Goal: Task Accomplishment & Management: Use online tool/utility

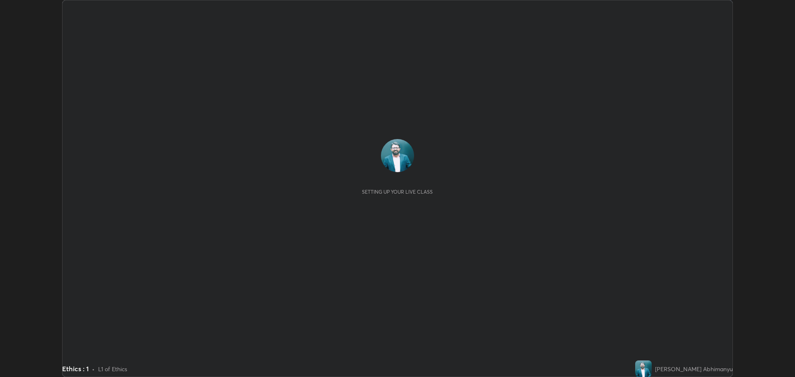
scroll to position [377, 795]
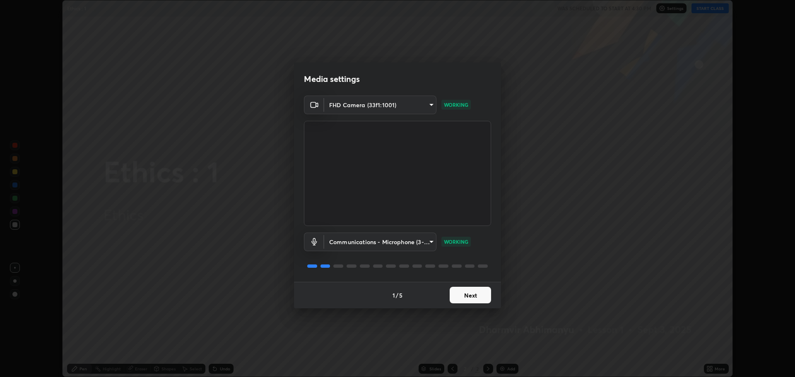
click at [481, 295] on button "Next" at bounding box center [470, 295] width 41 height 17
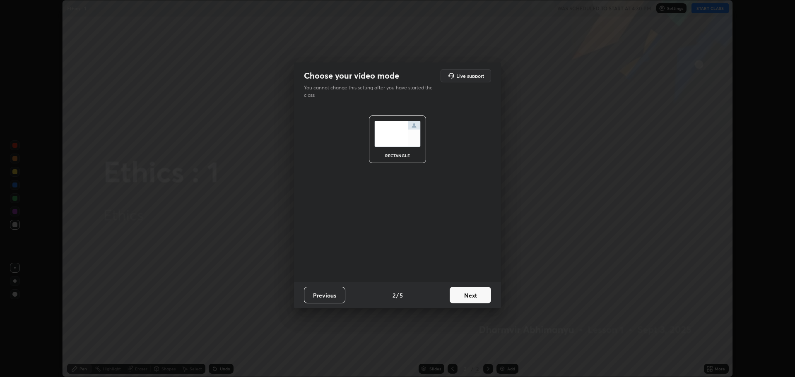
click at [476, 299] on button "Next" at bounding box center [470, 295] width 41 height 17
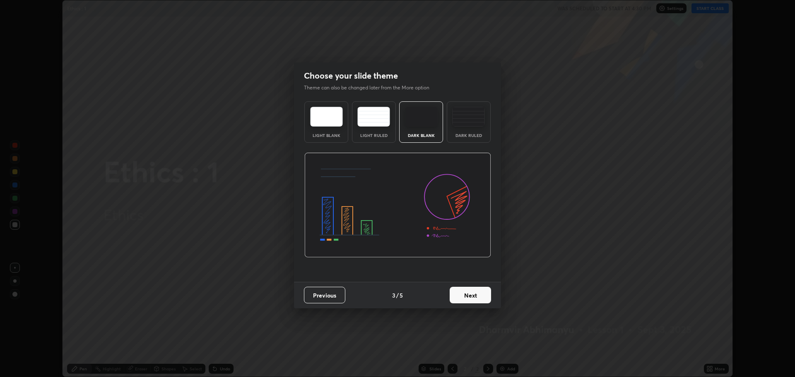
click at [476, 299] on button "Next" at bounding box center [470, 295] width 41 height 17
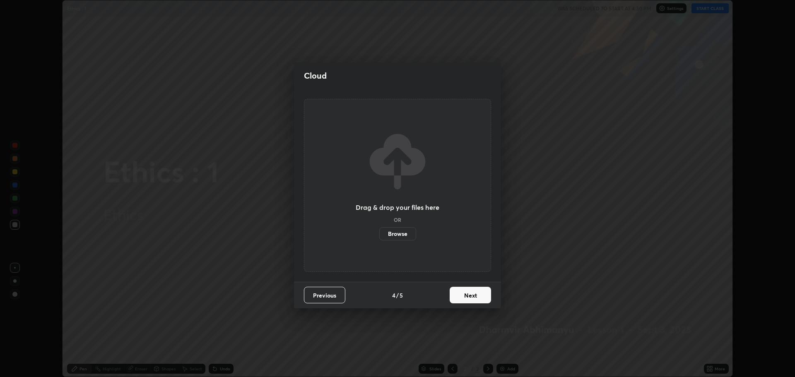
click at [479, 294] on button "Next" at bounding box center [470, 295] width 41 height 17
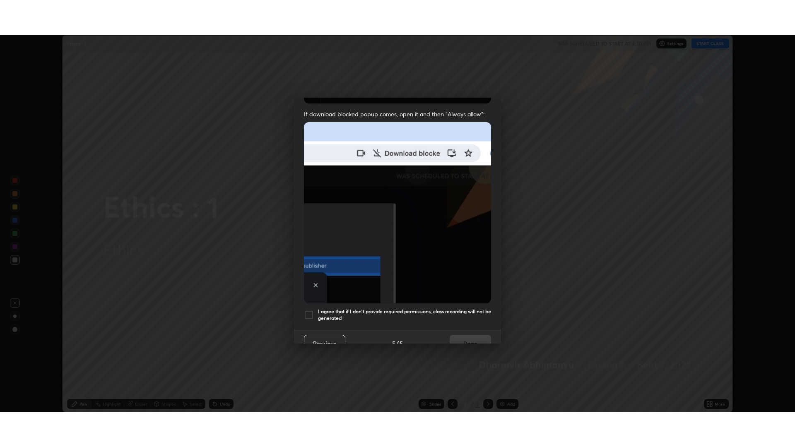
scroll to position [168, 0]
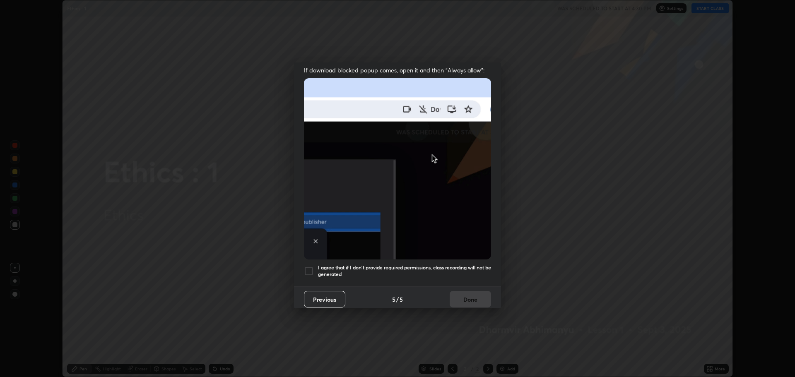
click at [312, 266] on div at bounding box center [309, 271] width 10 height 10
click at [466, 297] on button "Done" at bounding box center [470, 299] width 41 height 17
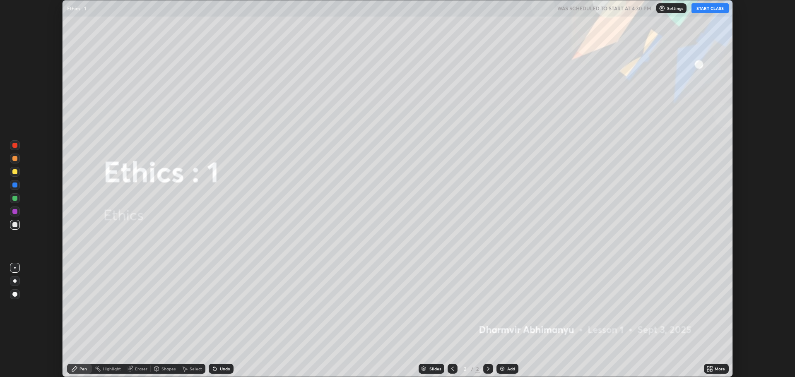
click at [709, 367] on icon at bounding box center [709, 368] width 2 height 2
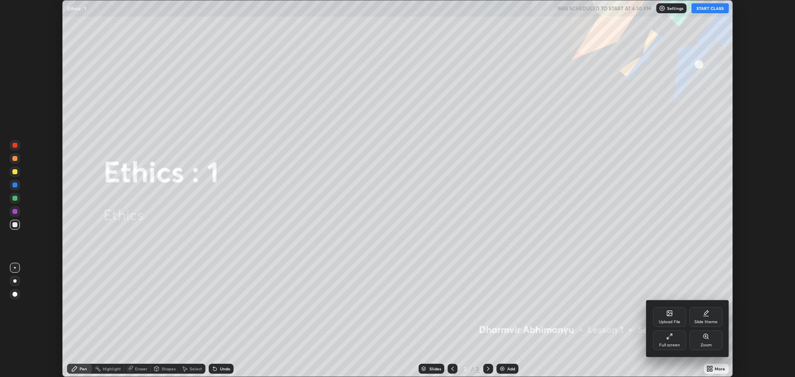
click at [668, 338] on icon at bounding box center [668, 338] width 2 height 2
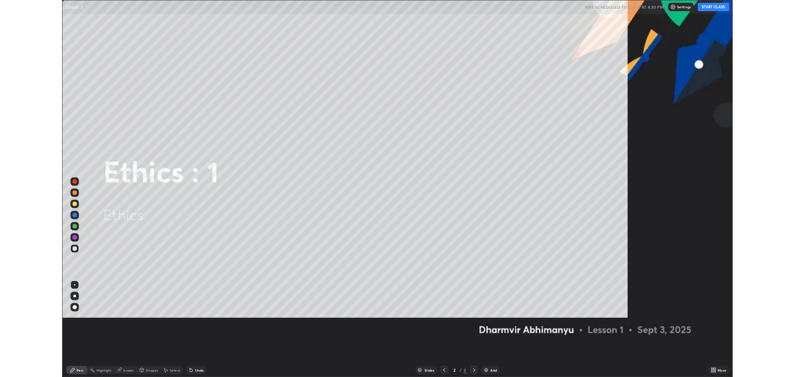
scroll to position [447, 795]
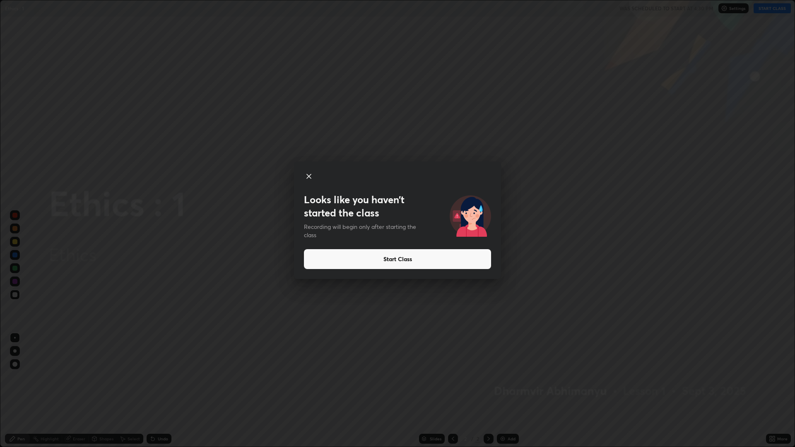
click at [308, 177] on icon at bounding box center [309, 176] width 4 height 4
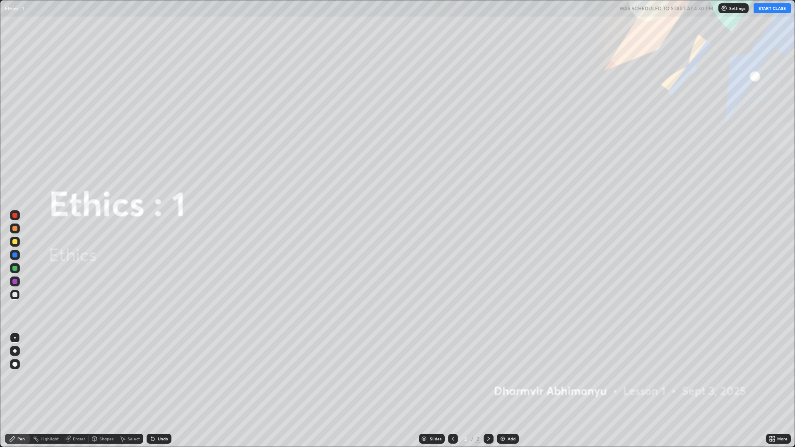
click at [766, 377] on div "More" at bounding box center [778, 439] width 25 height 17
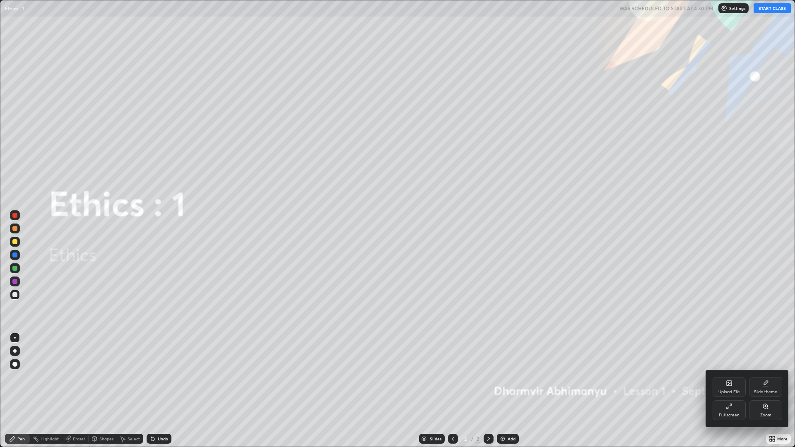
click at [727, 377] on div "Upload File" at bounding box center [729, 387] width 33 height 20
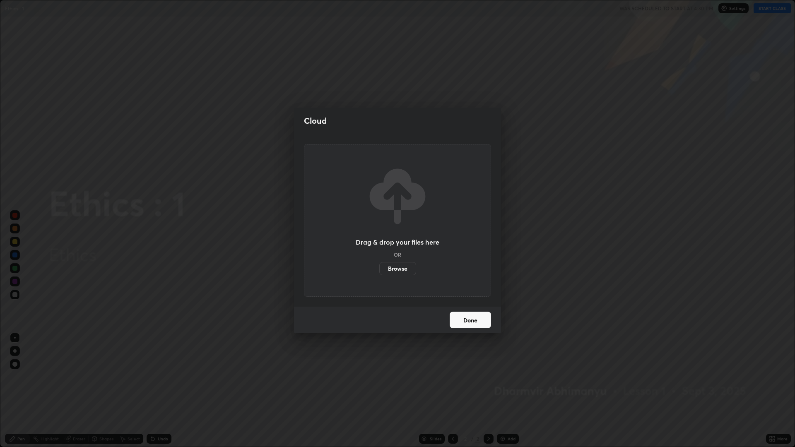
click at [408, 269] on label "Browse" at bounding box center [397, 268] width 37 height 13
click at [379, 269] on input "Browse" at bounding box center [379, 268] width 0 height 13
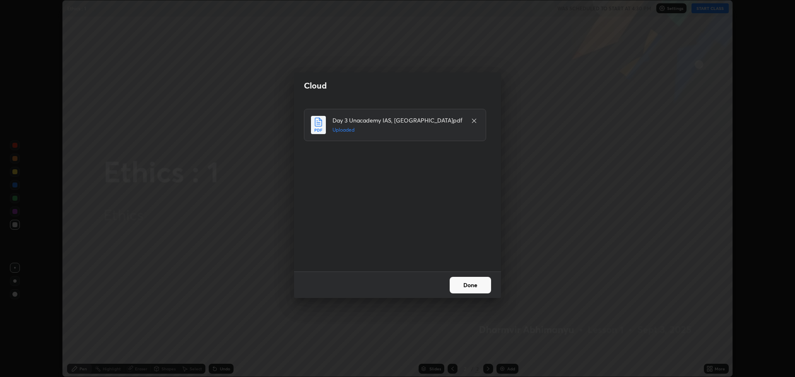
click at [468, 288] on button "Done" at bounding box center [470, 285] width 41 height 17
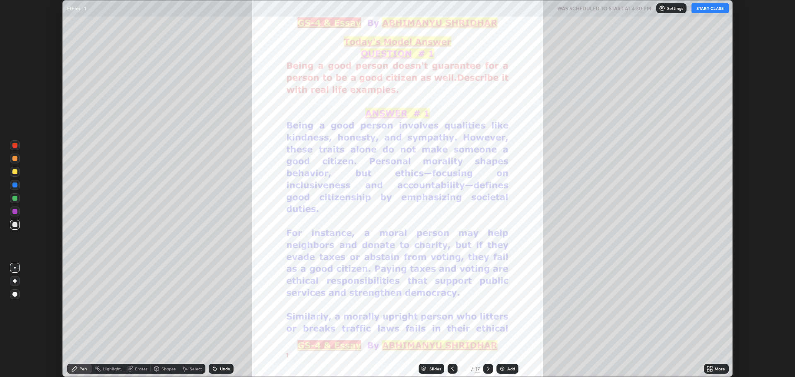
click at [709, 367] on icon at bounding box center [709, 368] width 2 height 2
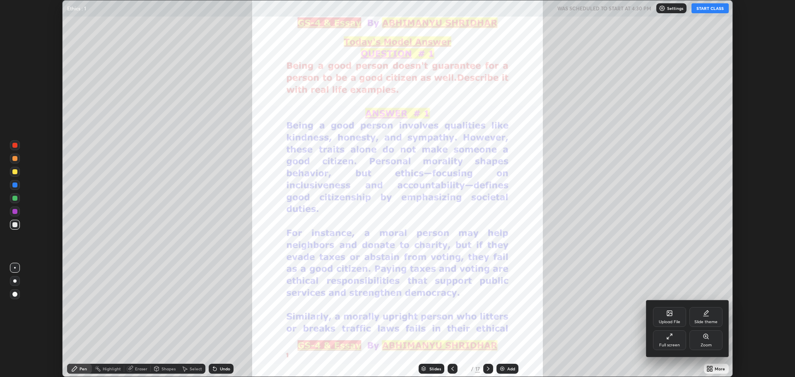
click at [673, 338] on div "Full screen" at bounding box center [669, 341] width 33 height 20
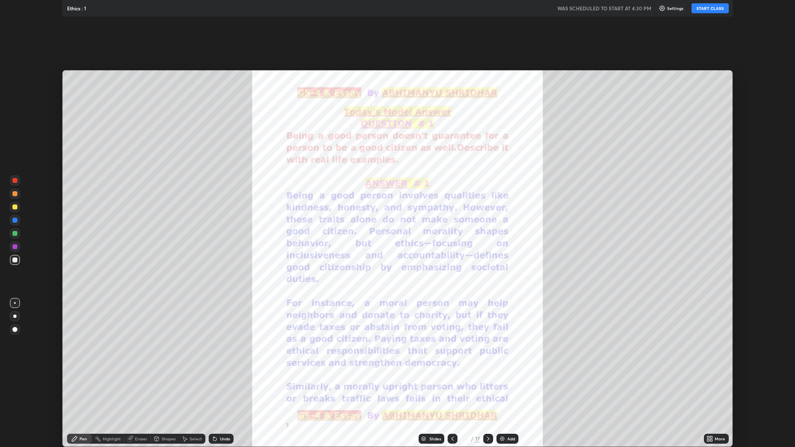
scroll to position [447, 795]
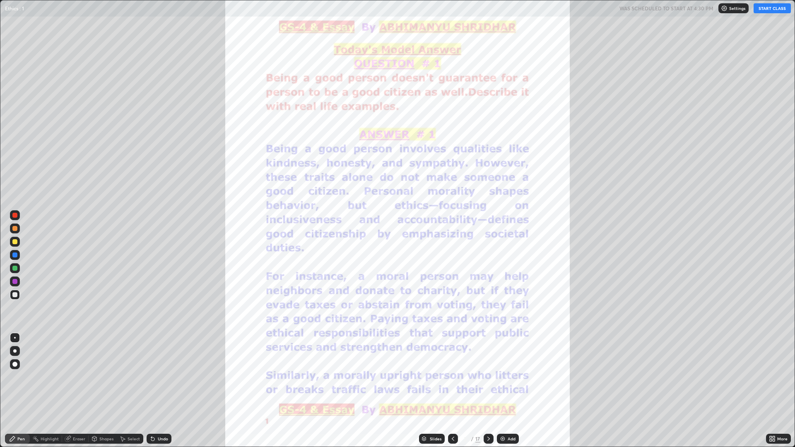
click at [488, 377] on icon at bounding box center [489, 439] width 7 height 7
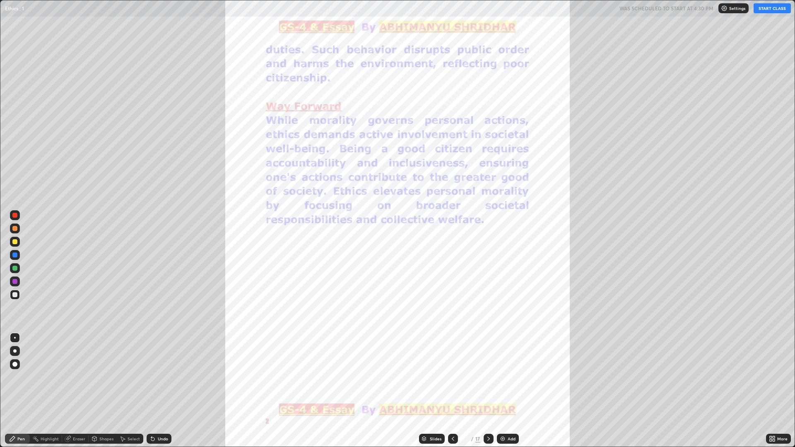
click at [452, 377] on icon at bounding box center [453, 439] width 7 height 7
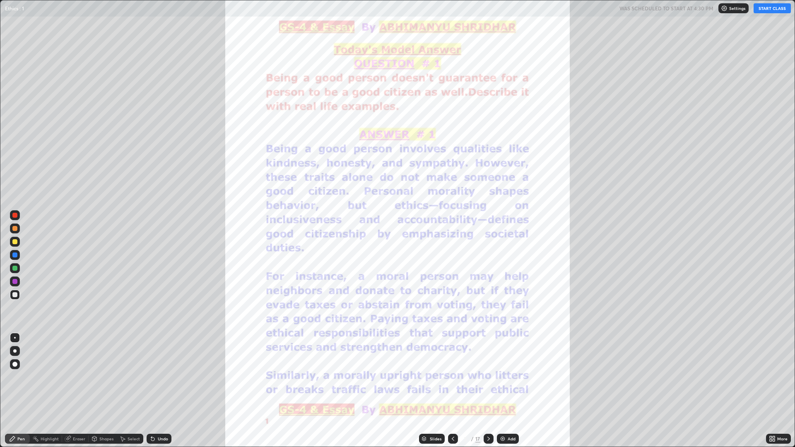
click at [488, 377] on icon at bounding box center [489, 439] width 7 height 7
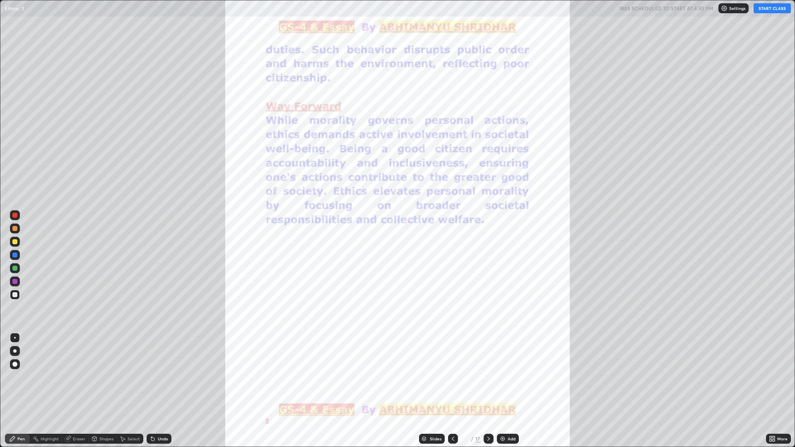
click at [487, 377] on icon at bounding box center [489, 439] width 7 height 7
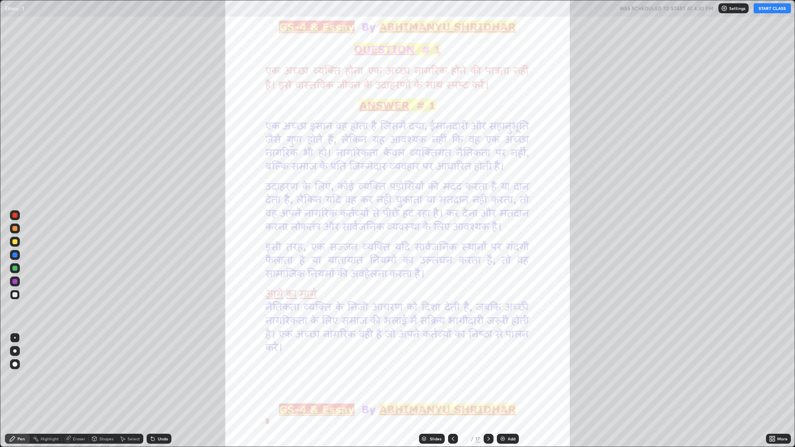
click at [486, 377] on icon at bounding box center [489, 439] width 7 height 7
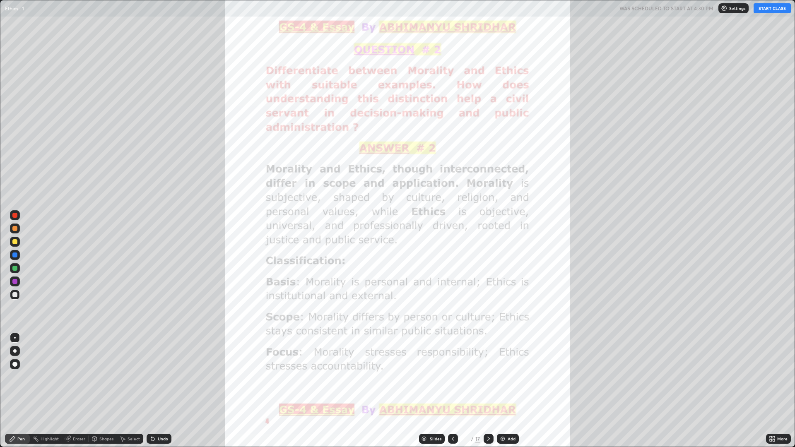
click at [477, 377] on div "17" at bounding box center [478, 438] width 5 height 7
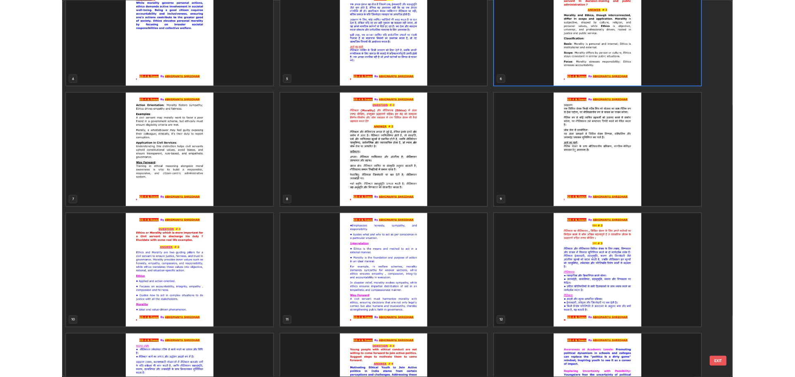
scroll to position [163, 0]
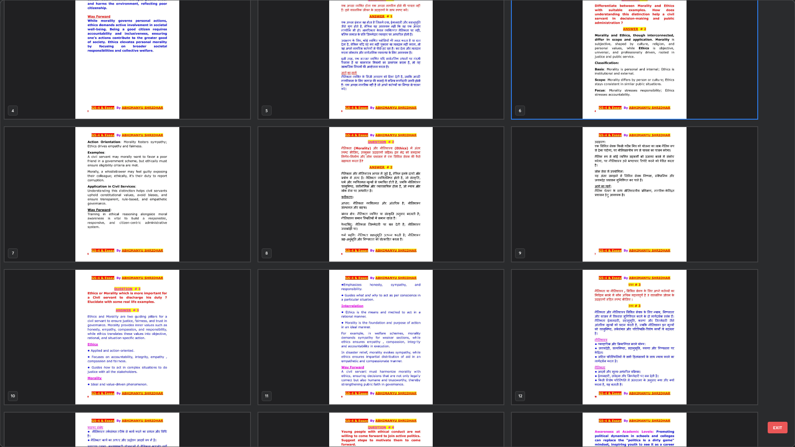
click at [454, 303] on img "grid" at bounding box center [382, 337] width 246 height 135
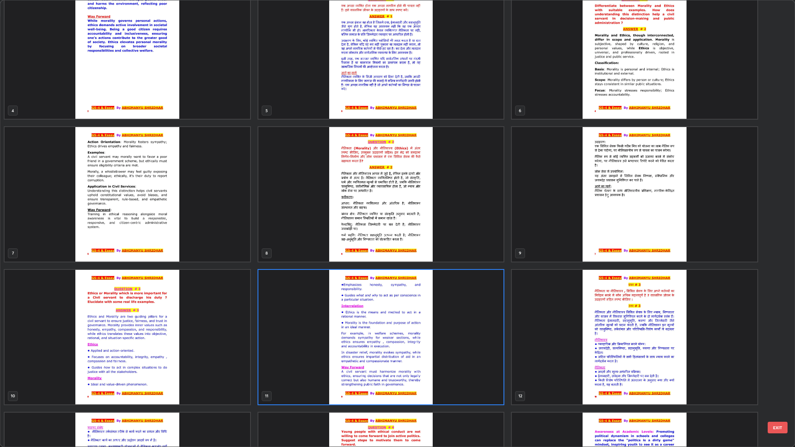
click at [475, 319] on img "grid" at bounding box center [382, 337] width 246 height 135
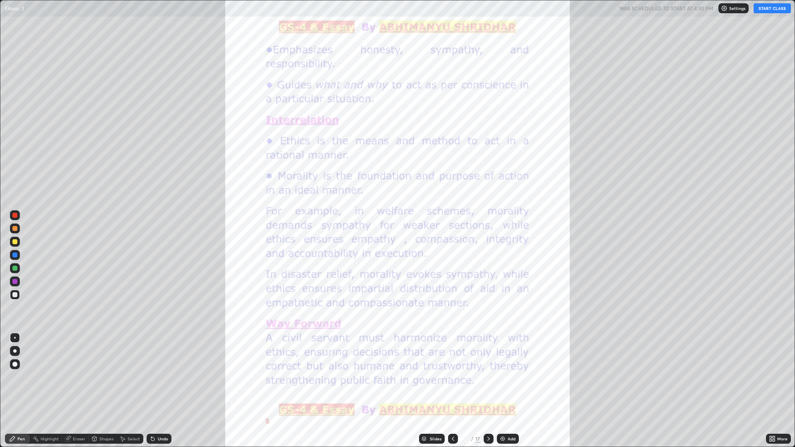
click at [450, 377] on icon at bounding box center [453, 439] width 7 height 7
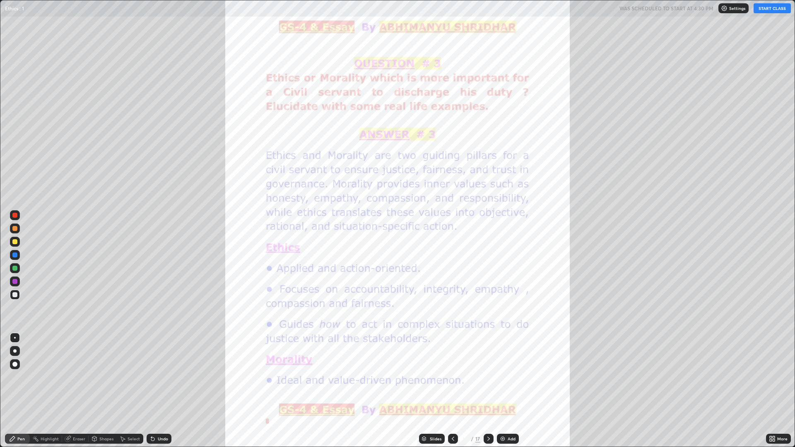
click at [450, 377] on icon at bounding box center [453, 439] width 7 height 7
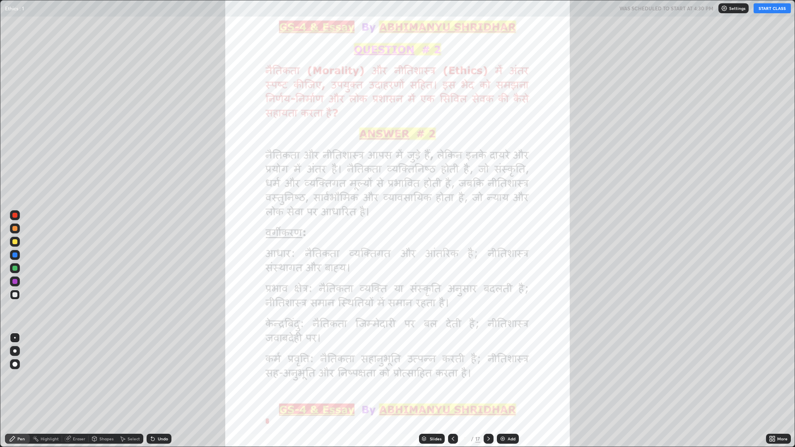
click at [450, 377] on icon at bounding box center [453, 439] width 7 height 7
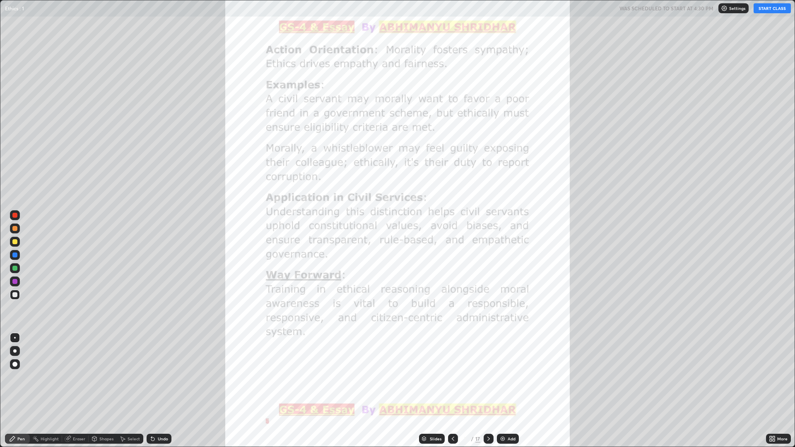
click at [450, 377] on div at bounding box center [453, 439] width 10 height 17
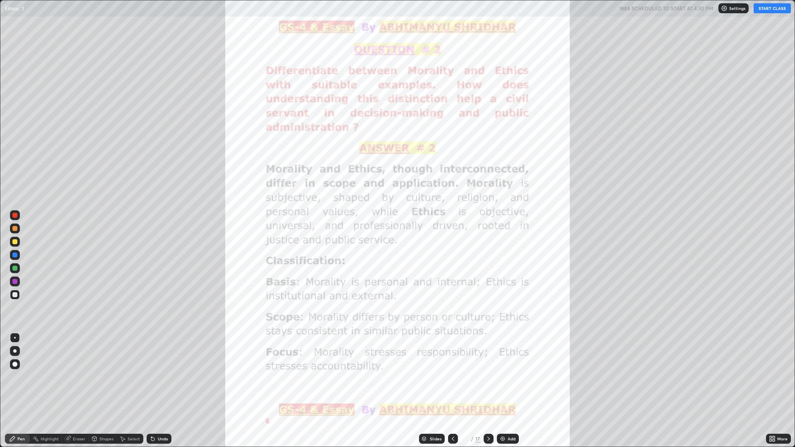
click at [449, 377] on div at bounding box center [453, 439] width 10 height 10
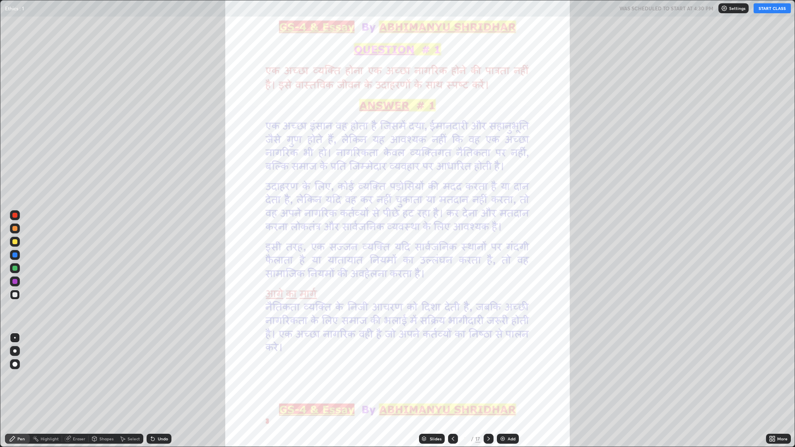
click at [450, 377] on icon at bounding box center [453, 439] width 7 height 7
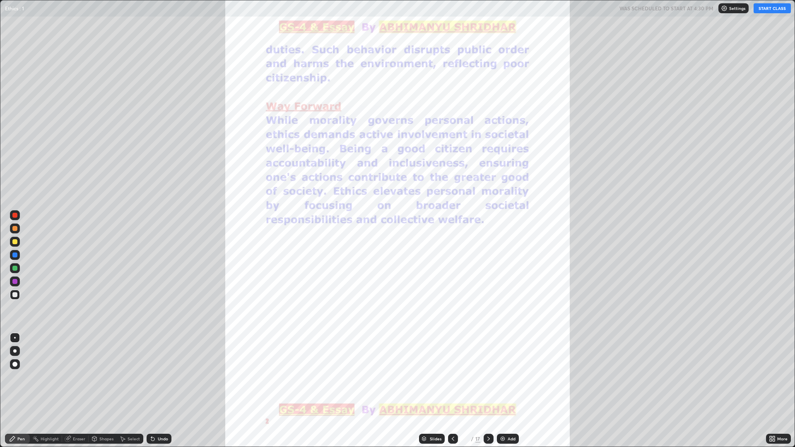
click at [449, 377] on div at bounding box center [453, 439] width 10 height 10
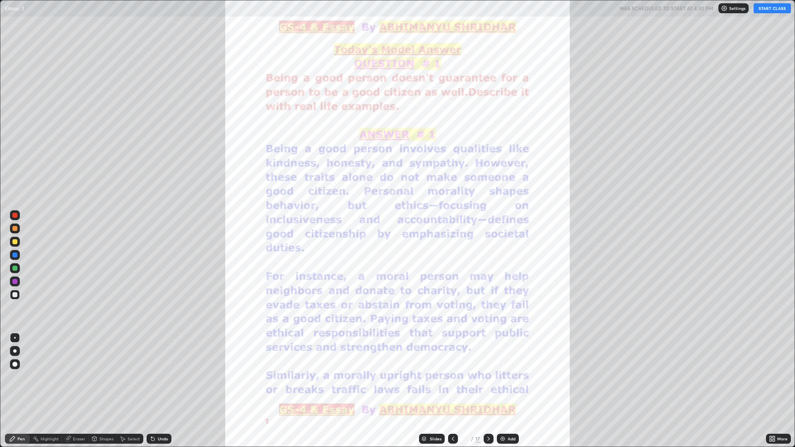
click at [449, 377] on div at bounding box center [453, 439] width 10 height 10
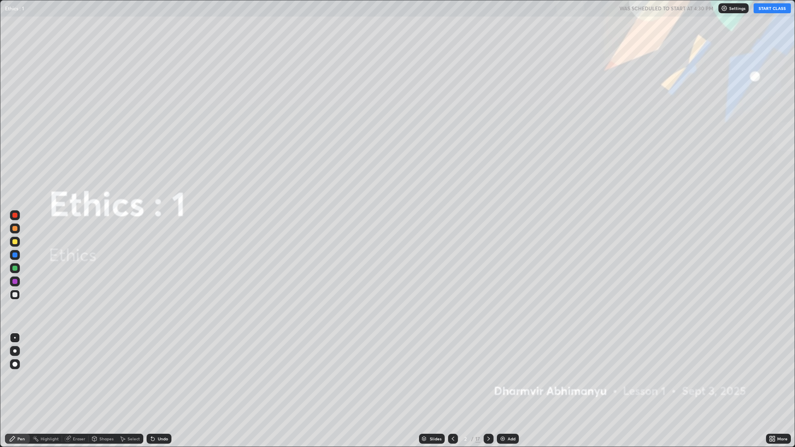
click at [452, 377] on icon at bounding box center [453, 439] width 7 height 7
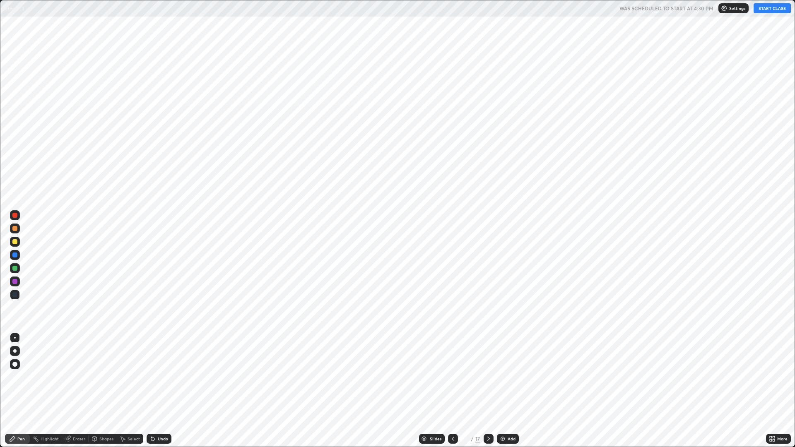
click at [488, 377] on icon at bounding box center [489, 439] width 7 height 7
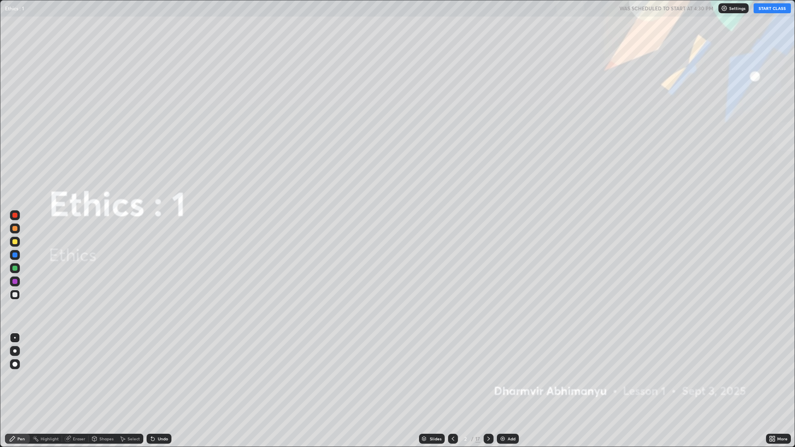
click at [488, 377] on icon at bounding box center [489, 439] width 7 height 7
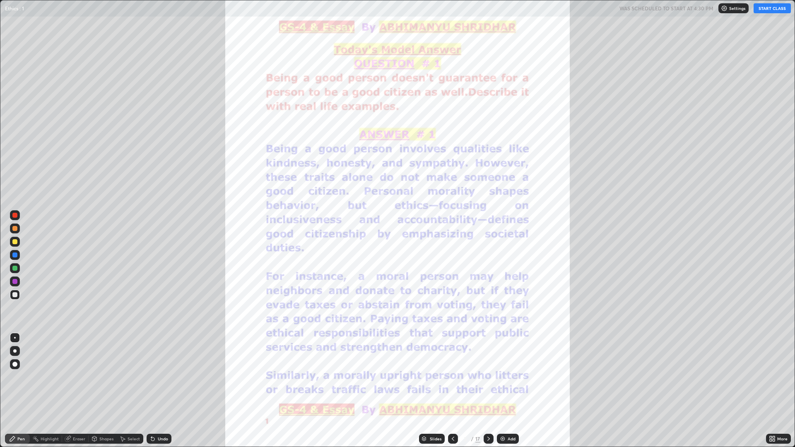
click at [504, 377] on img at bounding box center [503, 439] width 7 height 7
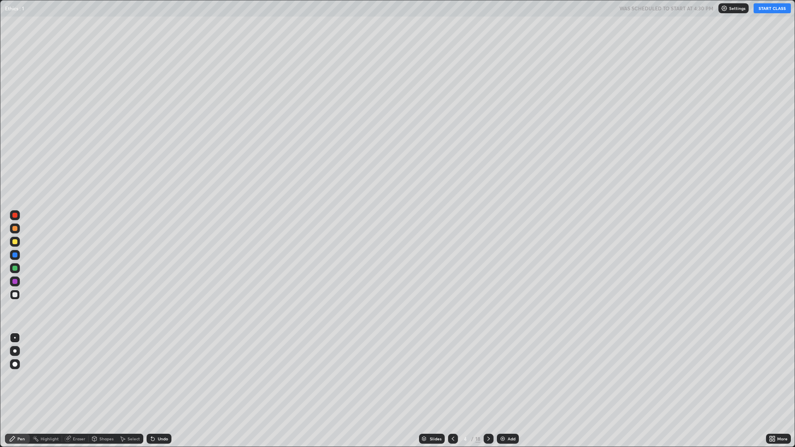
click at [18, 242] on div at bounding box center [15, 242] width 10 height 10
click at [79, 377] on div "Eraser" at bounding box center [79, 439] width 12 height 4
click at [19, 377] on div "Pen" at bounding box center [17, 439] width 25 height 10
click at [453, 377] on icon at bounding box center [453, 439] width 7 height 7
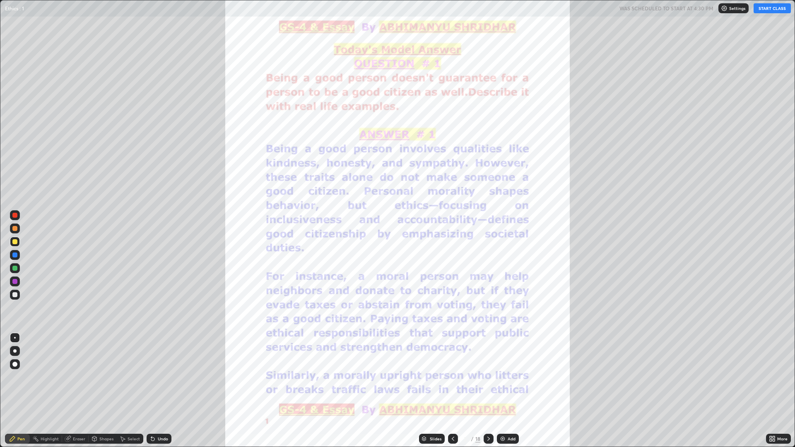
click at [774, 9] on button "START CLASS" at bounding box center [772, 8] width 37 height 10
click at [489, 377] on icon at bounding box center [489, 439] width 7 height 7
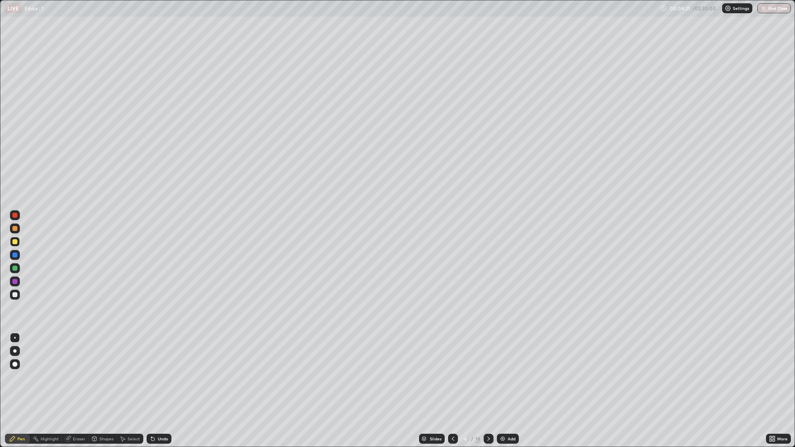
click at [493, 377] on div at bounding box center [489, 439] width 10 height 10
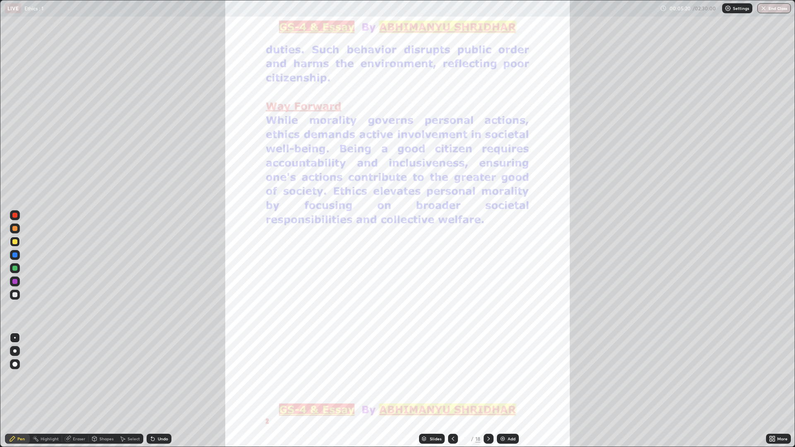
click at [489, 377] on icon at bounding box center [489, 439] width 7 height 7
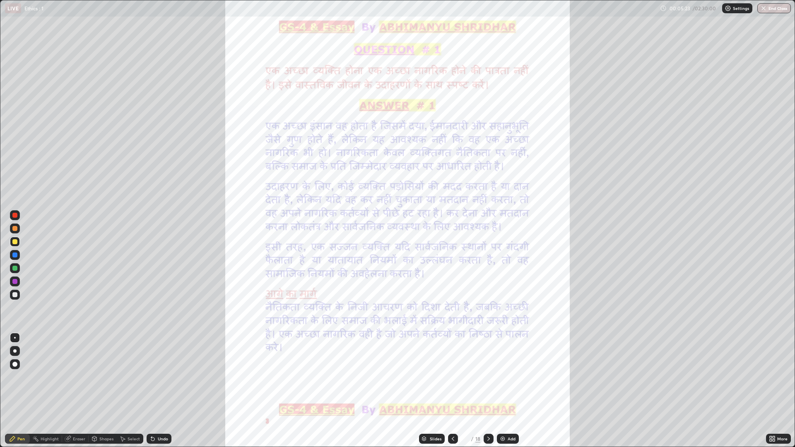
click at [488, 377] on icon at bounding box center [489, 439] width 7 height 7
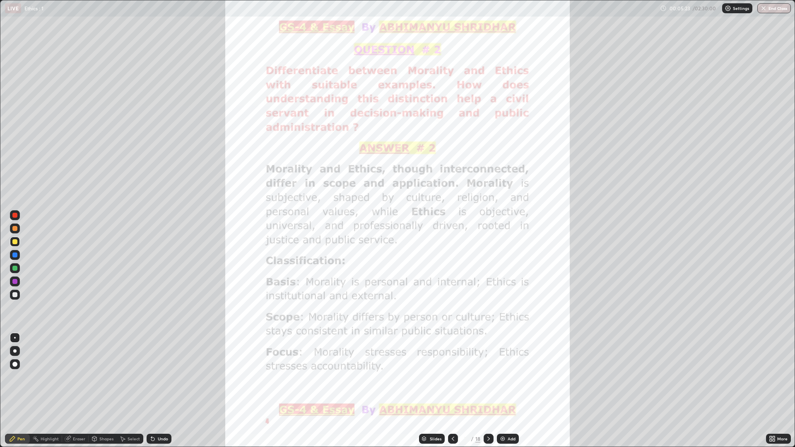
click at [491, 377] on div at bounding box center [489, 439] width 10 height 10
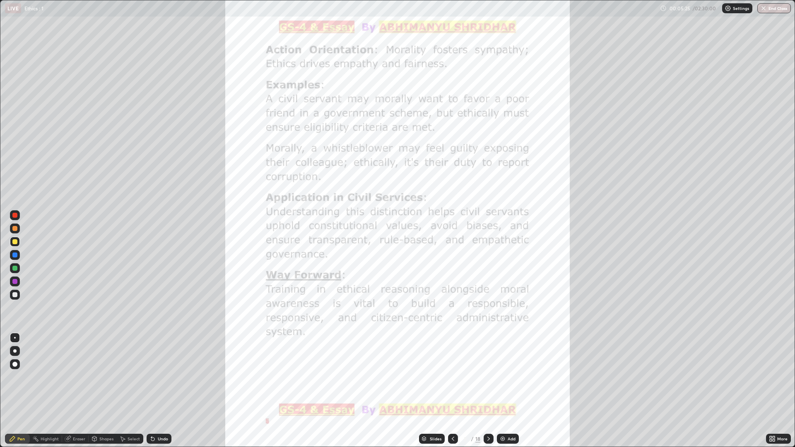
click at [453, 377] on icon at bounding box center [453, 439] width 7 height 7
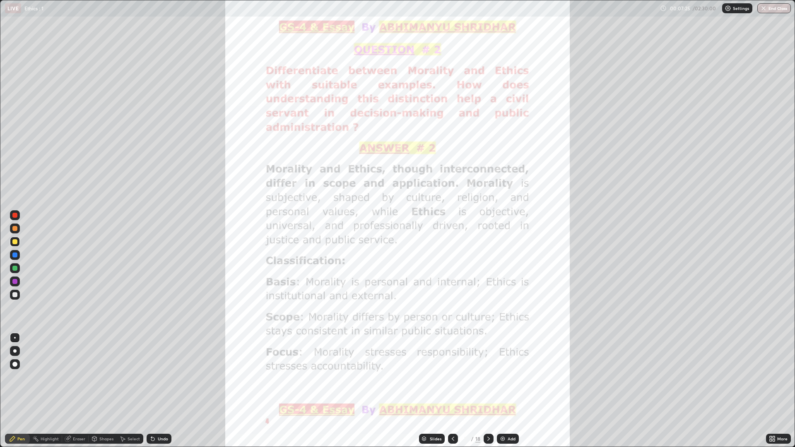
click at [489, 377] on icon at bounding box center [489, 439] width 2 height 4
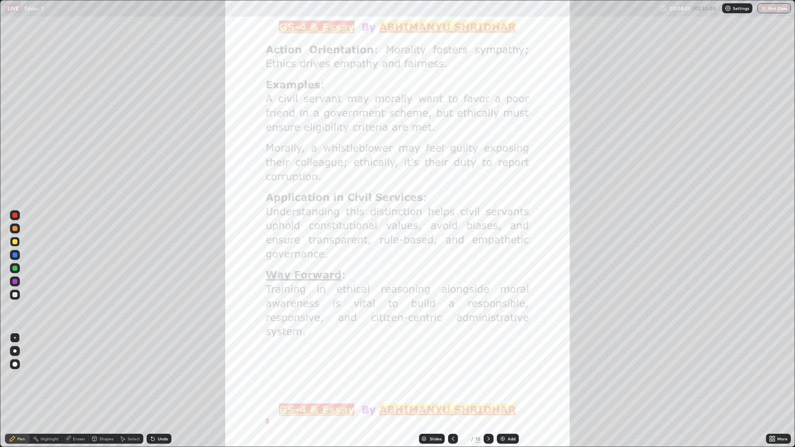
click at [488, 377] on icon at bounding box center [489, 439] width 7 height 7
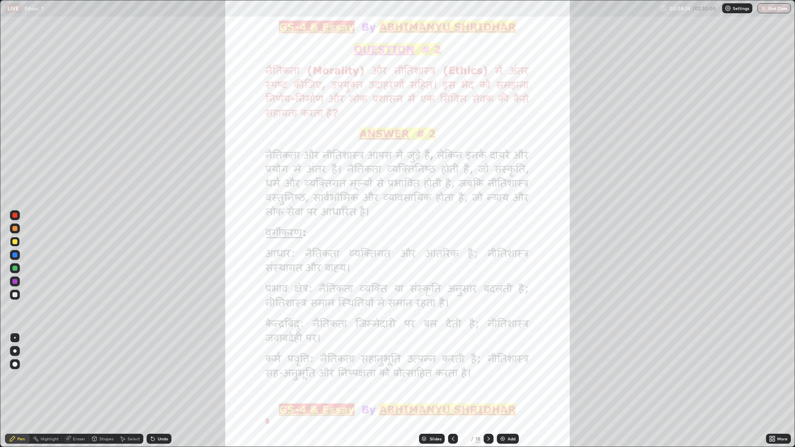
click at [492, 377] on div at bounding box center [489, 439] width 10 height 10
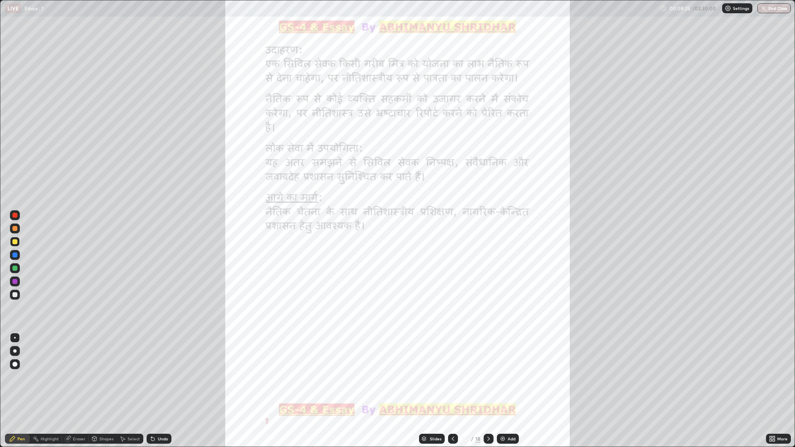
click at [488, 377] on icon at bounding box center [489, 439] width 7 height 7
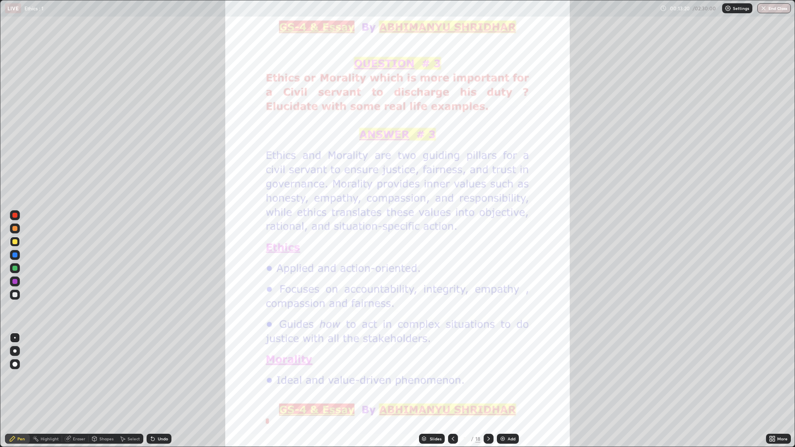
click at [488, 377] on icon at bounding box center [489, 439] width 7 height 7
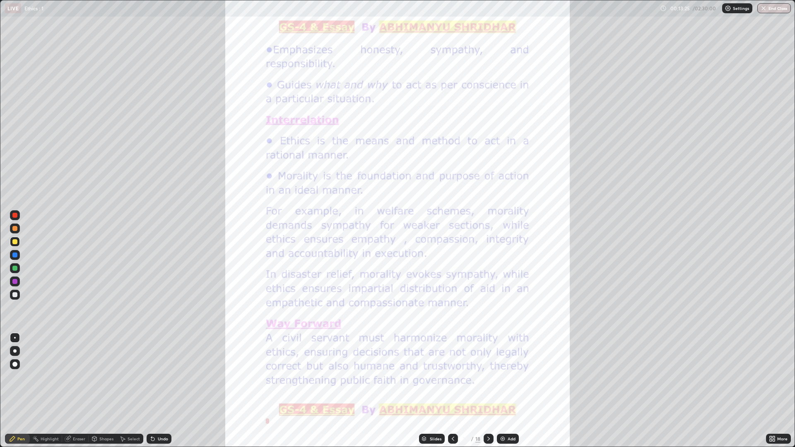
click at [491, 377] on icon at bounding box center [489, 439] width 7 height 7
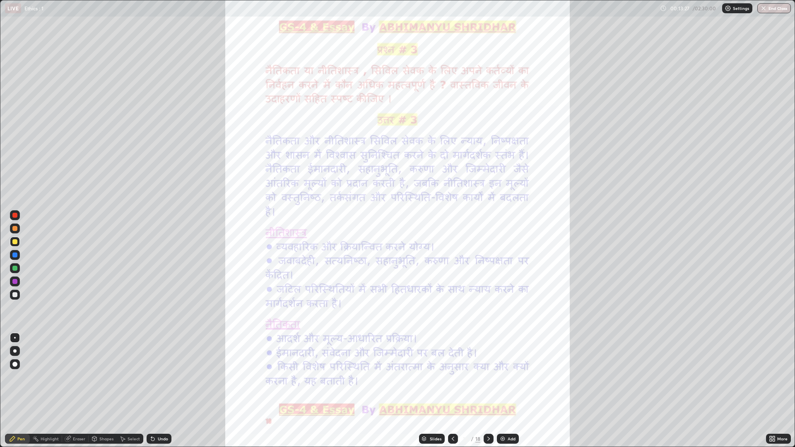
click at [488, 377] on icon at bounding box center [489, 439] width 2 height 4
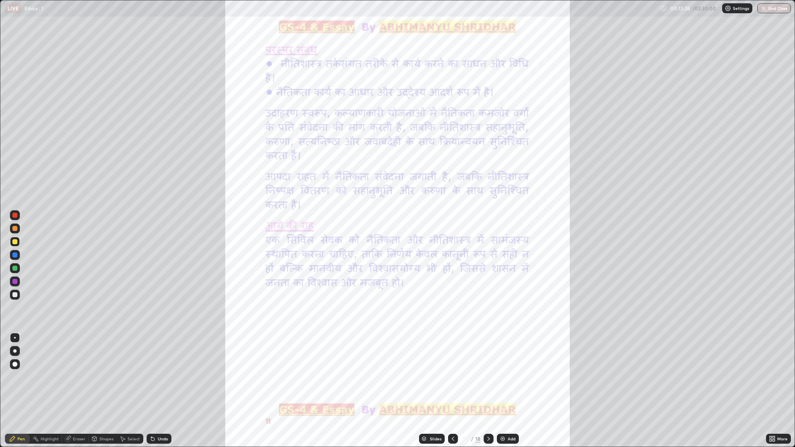
click at [491, 377] on icon at bounding box center [489, 439] width 7 height 7
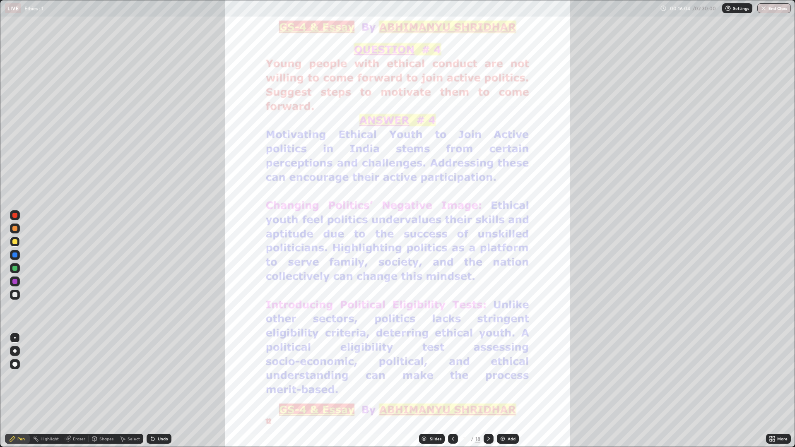
click at [488, 377] on icon at bounding box center [489, 439] width 7 height 7
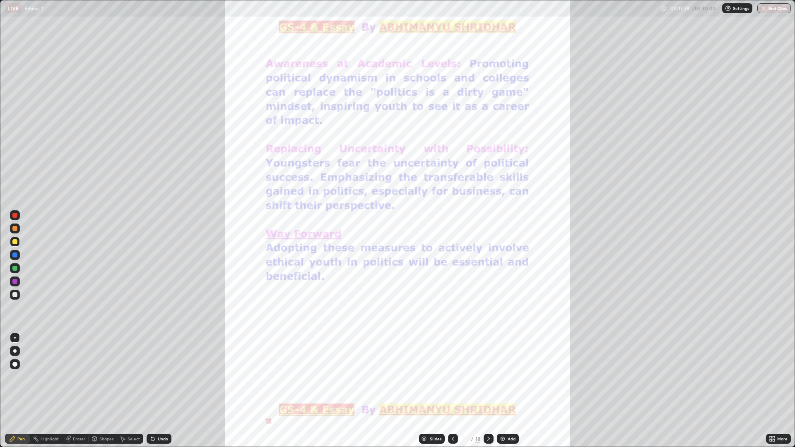
click at [512, 377] on div "Add" at bounding box center [508, 439] width 22 height 10
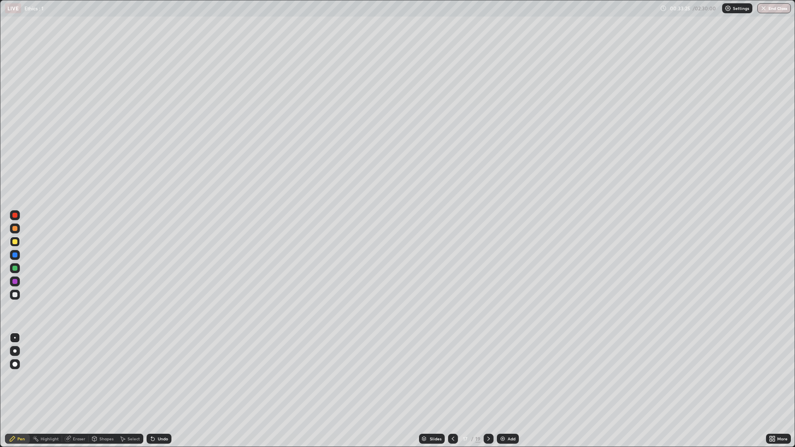
click at [506, 377] on div "Add" at bounding box center [508, 439] width 22 height 10
click at [79, 377] on div "Eraser" at bounding box center [75, 439] width 27 height 10
click at [80, 377] on div "Eraser" at bounding box center [75, 439] width 27 height 10
click at [24, 377] on div "Pen" at bounding box center [20, 439] width 7 height 4
click at [505, 377] on img at bounding box center [503, 439] width 7 height 7
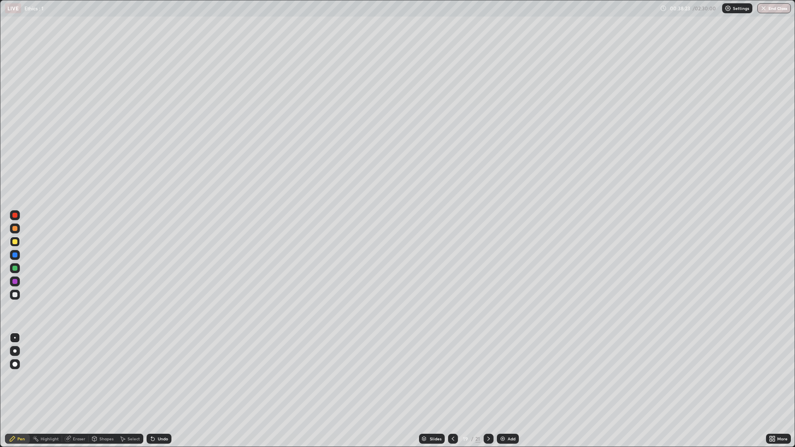
click at [506, 377] on div "Add" at bounding box center [508, 439] width 22 height 10
click at [504, 377] on img at bounding box center [503, 439] width 7 height 7
click at [451, 377] on icon at bounding box center [453, 439] width 7 height 7
click at [513, 377] on div "Add" at bounding box center [508, 439] width 22 height 10
click at [511, 377] on div "Add" at bounding box center [512, 439] width 8 height 4
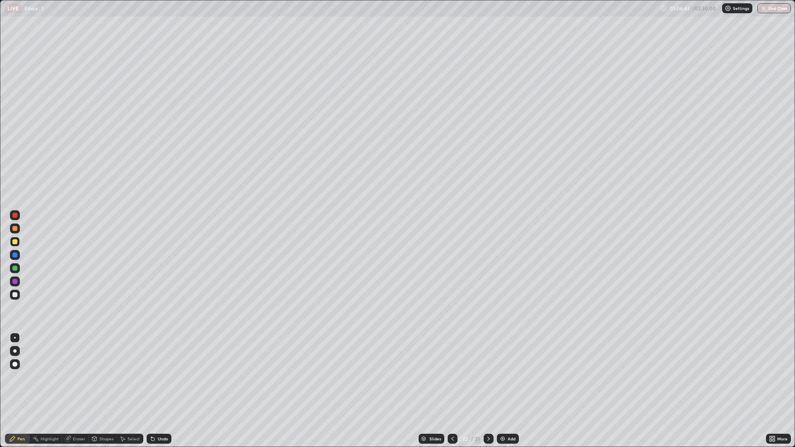
click at [78, 377] on div "Eraser" at bounding box center [79, 439] width 12 height 4
click at [17, 377] on div "Pen" at bounding box center [17, 439] width 25 height 10
click at [79, 377] on div "Eraser" at bounding box center [75, 439] width 27 height 10
click at [19, 377] on div "Pen" at bounding box center [20, 439] width 7 height 4
click at [503, 377] on img at bounding box center [503, 439] width 7 height 7
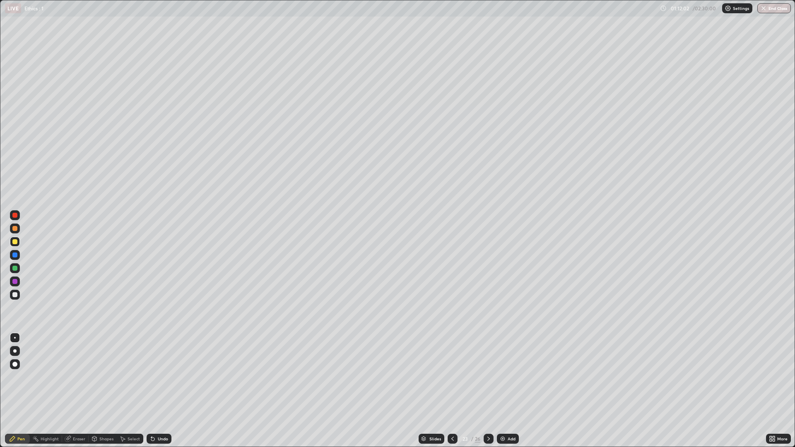
click at [130, 377] on div "Select" at bounding box center [134, 439] width 12 height 4
click at [74, 377] on div "Eraser" at bounding box center [79, 439] width 12 height 4
click at [20, 377] on div "Pen" at bounding box center [20, 439] width 7 height 4
click at [80, 377] on div "Eraser" at bounding box center [75, 439] width 27 height 10
click at [19, 377] on div "Pen" at bounding box center [20, 439] width 7 height 4
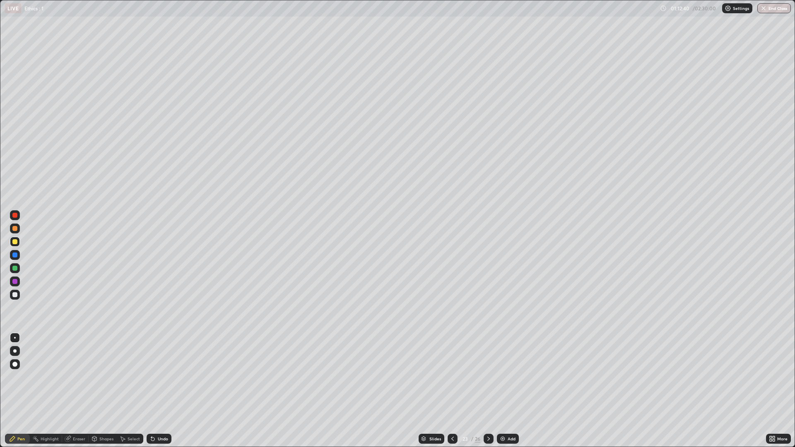
click at [78, 377] on div "Eraser" at bounding box center [79, 439] width 12 height 4
click at [19, 377] on div "Pen" at bounding box center [20, 439] width 7 height 4
click at [20, 377] on div "Pen" at bounding box center [20, 439] width 7 height 4
click at [505, 377] on img at bounding box center [503, 439] width 7 height 7
click at [77, 377] on div "Eraser" at bounding box center [79, 439] width 12 height 4
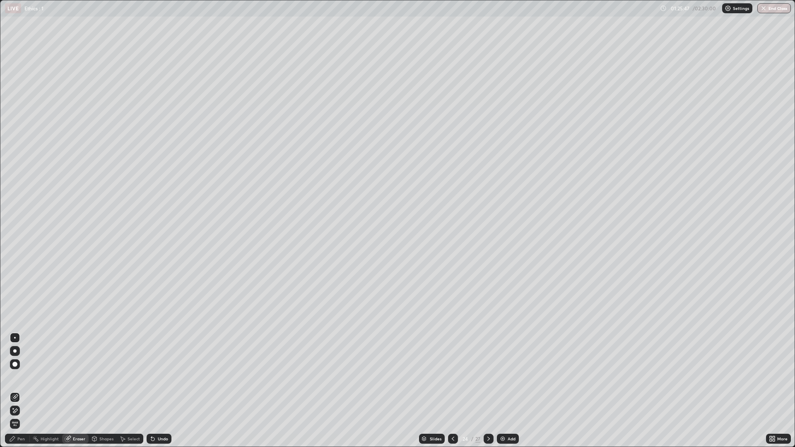
click at [19, 377] on div "Pen" at bounding box center [20, 439] width 7 height 4
click at [507, 377] on div "Add" at bounding box center [508, 439] width 22 height 10
click at [511, 377] on div "Add" at bounding box center [508, 439] width 22 height 10
click at [15, 281] on div at bounding box center [14, 281] width 5 height 5
click at [19, 280] on div at bounding box center [15, 282] width 10 height 10
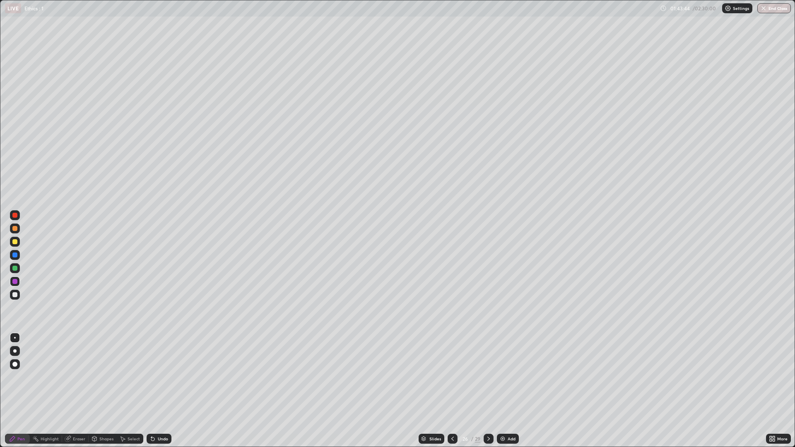
click at [511, 377] on div "Add" at bounding box center [508, 439] width 22 height 10
click at [505, 377] on img at bounding box center [503, 439] width 7 height 7
click at [503, 377] on img at bounding box center [503, 439] width 7 height 7
click at [452, 377] on icon at bounding box center [453, 439] width 7 height 7
click at [500, 377] on img at bounding box center [503, 439] width 7 height 7
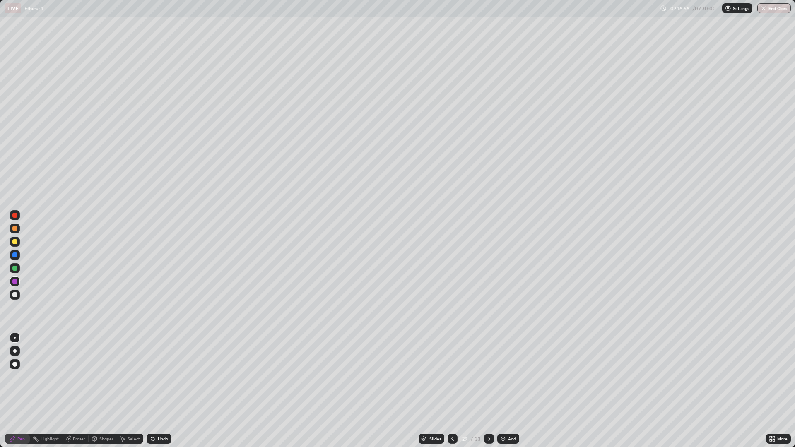
click at [508, 377] on div "Add" at bounding box center [509, 439] width 22 height 10
click at [454, 377] on icon at bounding box center [453, 439] width 7 height 7
click at [452, 377] on icon at bounding box center [453, 439] width 7 height 7
click at [776, 8] on button "End Class" at bounding box center [775, 8] width 34 height 10
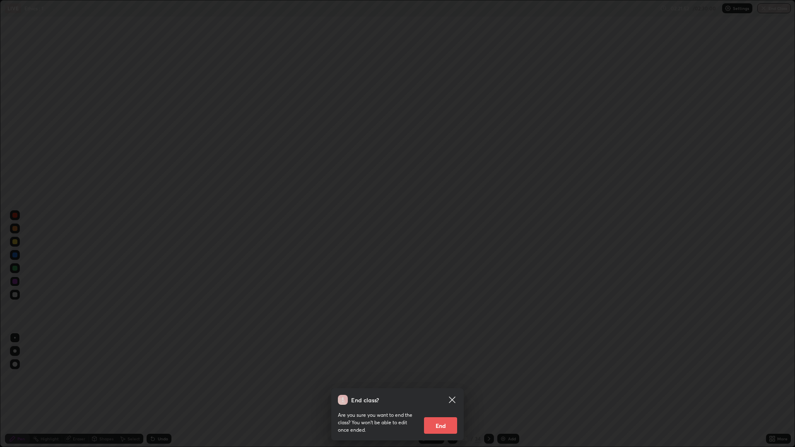
click at [775, 9] on div "End class? Are you sure you want to end the class? You won’t be able to edit on…" at bounding box center [397, 223] width 795 height 447
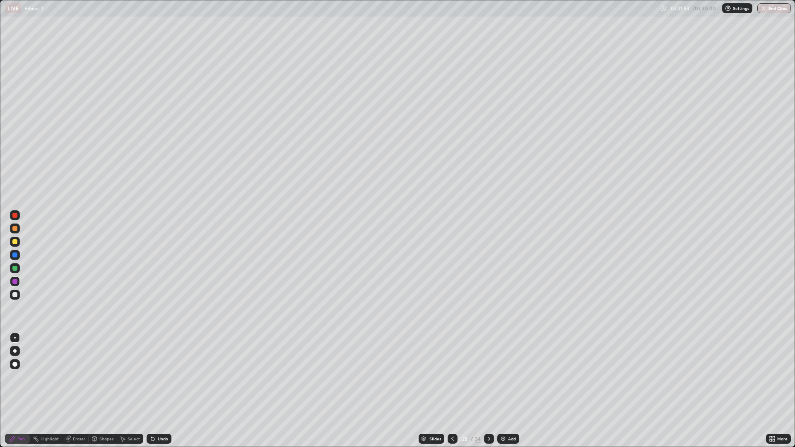
click at [777, 9] on button "End Class" at bounding box center [775, 8] width 34 height 10
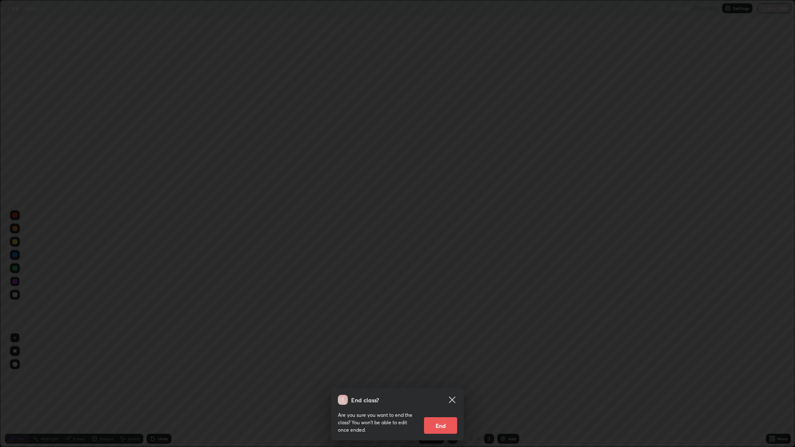
click at [446, 377] on button "End" at bounding box center [440, 426] width 33 height 17
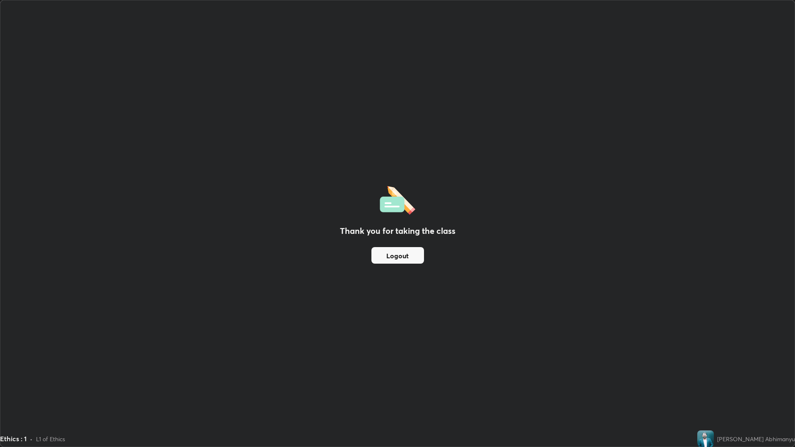
click at [404, 254] on button "Logout" at bounding box center [398, 255] width 53 height 17
click at [309, 333] on div "Thank you for taking the class Logout" at bounding box center [397, 223] width 795 height 447
click at [287, 338] on div "Thank you for taking the class Logout" at bounding box center [397, 223] width 795 height 447
click at [268, 377] on div "Thank you for taking the class Logout" at bounding box center [397, 223] width 795 height 447
click at [413, 257] on button "Logout" at bounding box center [398, 255] width 53 height 17
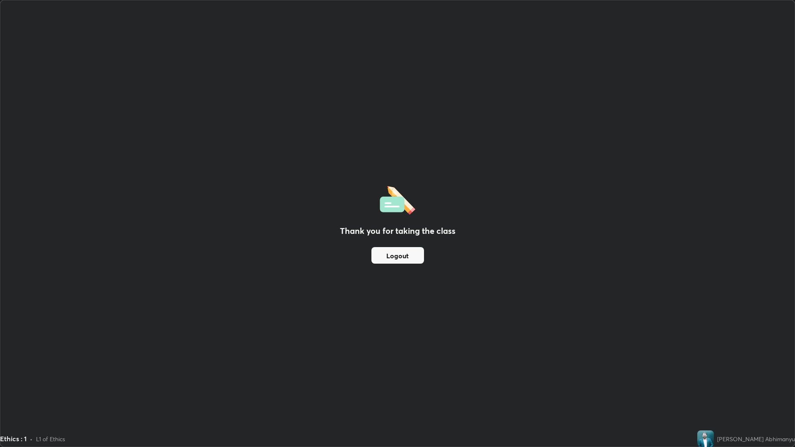
click at [471, 341] on div "Thank you for taking the class Logout" at bounding box center [397, 223] width 795 height 447
click at [517, 377] on div "Thank you for taking the class Logout" at bounding box center [397, 223] width 795 height 447
click at [498, 377] on div "Thank you for taking the class Logout" at bounding box center [397, 223] width 795 height 447
click at [296, 377] on div "Thank you for taking the class Logout" at bounding box center [397, 223] width 795 height 447
click at [310, 377] on div "Thank you for taking the class Logout" at bounding box center [397, 223] width 795 height 447
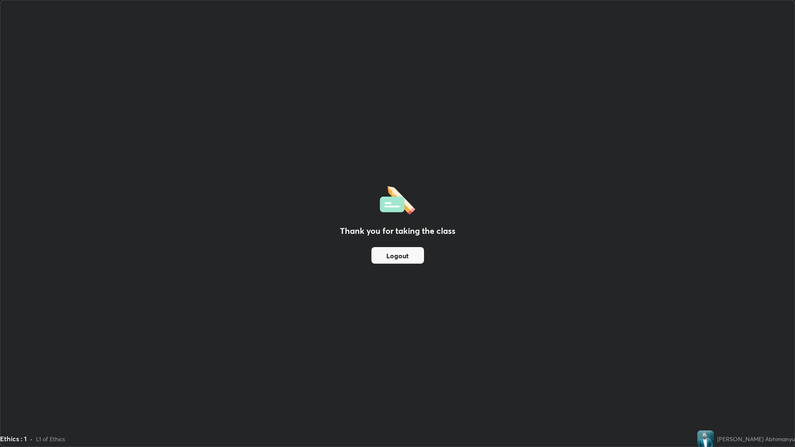
click at [256, 309] on div "Thank you for taking the class Logout" at bounding box center [397, 223] width 795 height 447
click at [491, 304] on div "Thank you for taking the class Logout" at bounding box center [397, 223] width 795 height 447
click at [504, 338] on div "Thank you for taking the class Logout" at bounding box center [397, 223] width 795 height 447
click at [480, 331] on div "Thank you for taking the class Logout" at bounding box center [397, 223] width 795 height 447
click at [482, 336] on div "Thank you for taking the class Logout" at bounding box center [397, 223] width 795 height 447
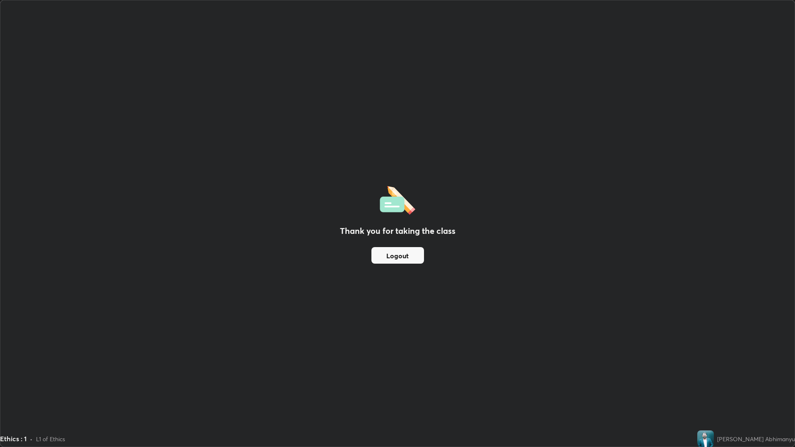
click at [479, 311] on div "Thank you for taking the class Logout" at bounding box center [397, 223] width 795 height 447
click at [482, 308] on div "Thank you for taking the class Logout" at bounding box center [397, 223] width 795 height 447
click at [354, 346] on div "Thank you for taking the class Logout" at bounding box center [397, 223] width 795 height 447
click at [355, 346] on div "Thank you for taking the class Logout" at bounding box center [397, 223] width 795 height 447
click at [310, 345] on div "Thank you for taking the class Logout" at bounding box center [397, 223] width 795 height 447
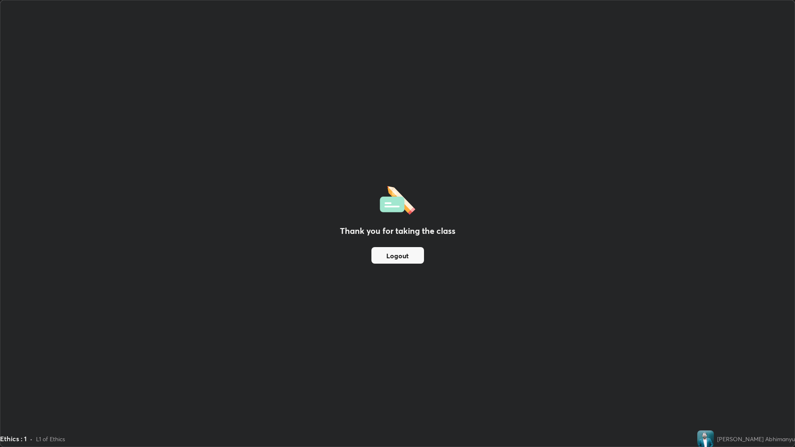
click at [334, 311] on div "Thank you for taking the class Logout" at bounding box center [397, 223] width 795 height 447
click at [317, 311] on div "Thank you for taking the class Logout" at bounding box center [397, 223] width 795 height 447
click at [307, 338] on div "Thank you for taking the class Logout" at bounding box center [397, 223] width 795 height 447
click at [284, 377] on div "Thank you for taking the class Logout" at bounding box center [397, 223] width 795 height 447
click at [501, 310] on div "Thank you for taking the class Logout" at bounding box center [397, 223] width 795 height 447
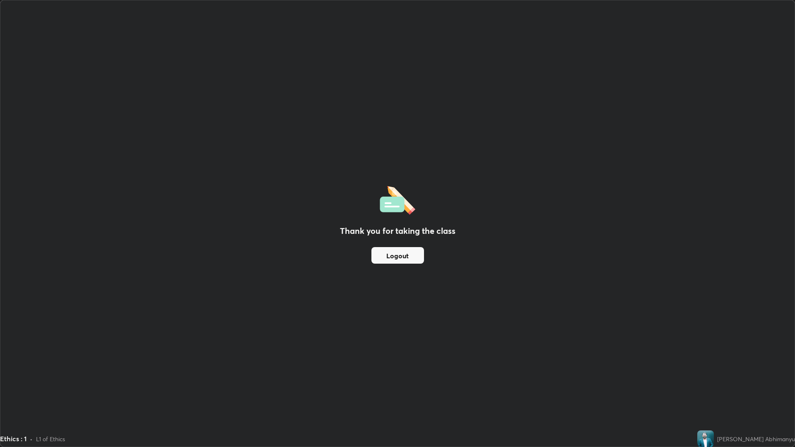
click at [501, 309] on div "Thank you for taking the class Logout" at bounding box center [397, 223] width 795 height 447
click at [130, 341] on div "Thank you for taking the class Logout" at bounding box center [397, 223] width 795 height 447
click at [496, 308] on div "Thank you for taking the class Logout" at bounding box center [397, 223] width 795 height 447
click at [497, 307] on div "Thank you for taking the class Logout" at bounding box center [397, 223] width 795 height 447
click at [292, 377] on div "Ethics : 1 • L1 of Ethics" at bounding box center [347, 439] width 694 height 17
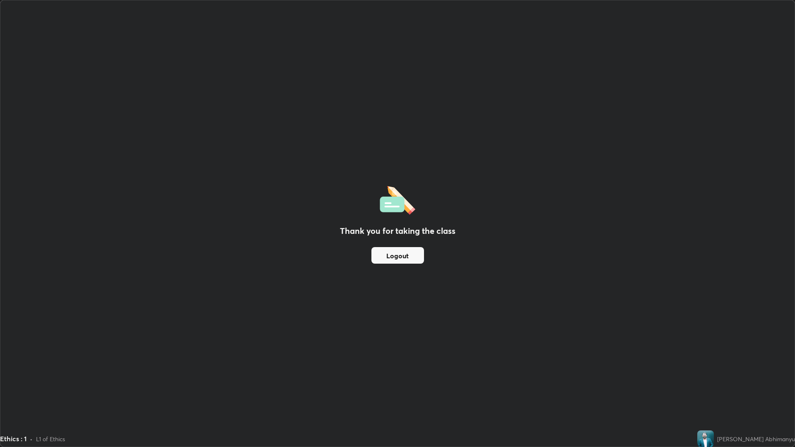
click at [294, 377] on div "Ethics : 1 • L1 of Ethics" at bounding box center [347, 439] width 694 height 17
click at [379, 377] on div "Ethics : 1 • L1 of Ethics" at bounding box center [347, 439] width 694 height 17
click at [383, 377] on div "Thank you for taking the class Logout" at bounding box center [397, 223] width 795 height 447
click at [419, 377] on div "Thank you for taking the class Logout" at bounding box center [397, 223] width 795 height 447
click at [421, 377] on div "Thank you for taking the class Logout" at bounding box center [397, 223] width 795 height 447
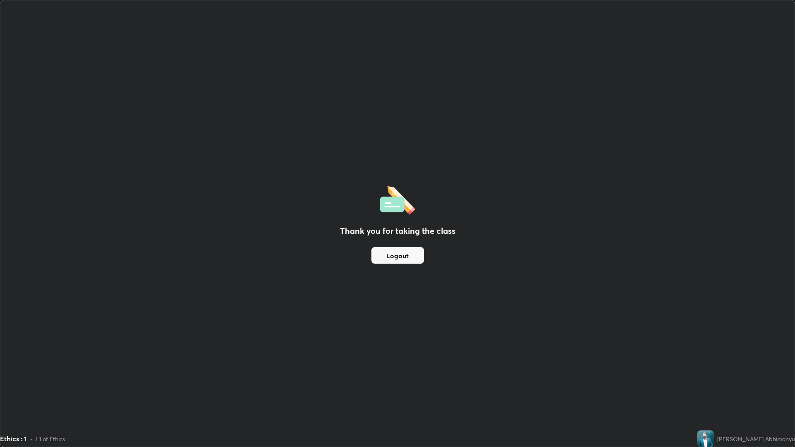
click at [420, 377] on div "Ethics : 1 • L1 of Ethics" at bounding box center [347, 439] width 694 height 17
click at [384, 377] on div "Thank you for taking the class Logout" at bounding box center [397, 223] width 795 height 447
click at [420, 377] on div "Thank you for taking the class Logout" at bounding box center [397, 223] width 795 height 447
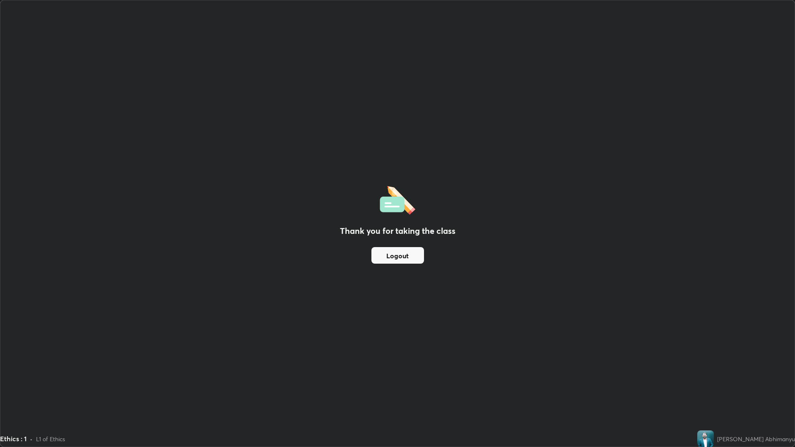
click at [419, 377] on div "Thank you for taking the class Logout" at bounding box center [397, 223] width 795 height 447
click at [385, 377] on div "Thank you for taking the class Logout" at bounding box center [397, 223] width 795 height 447
click at [420, 377] on div "Thank you for taking the class Logout" at bounding box center [397, 223] width 795 height 447
click at [421, 377] on div "Ethics : 1 • L1 of Ethics" at bounding box center [347, 439] width 694 height 17
click at [420, 377] on div "Ethics : 1 • L1 of Ethics" at bounding box center [347, 439] width 694 height 17
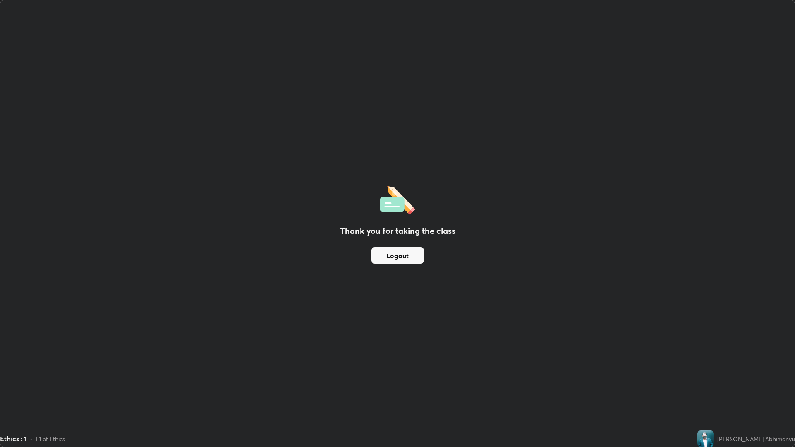
click at [365, 377] on div "Thank you for taking the class Logout" at bounding box center [397, 223] width 795 height 447
click at [359, 377] on div "Thank you for taking the class Logout" at bounding box center [397, 223] width 795 height 447
click at [581, 303] on div "Thank you for taking the class Logout" at bounding box center [397, 223] width 795 height 447
click at [473, 249] on div "Thank you for taking the class Logout" at bounding box center [397, 223] width 795 height 447
click at [485, 252] on div "Thank you for taking the class Logout" at bounding box center [397, 223] width 795 height 447
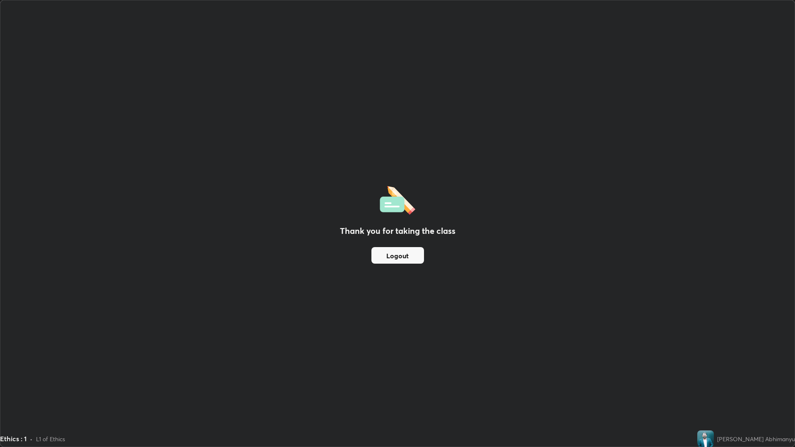
click at [592, 377] on div "Thank you for taking the class Logout" at bounding box center [397, 223] width 795 height 447
click at [640, 377] on div "Thank you for taking the class Logout" at bounding box center [397, 223] width 795 height 447
click at [641, 377] on div "Thank you for taking the class Logout" at bounding box center [397, 223] width 795 height 447
click at [537, 376] on div "Thank you for taking the class Logout" at bounding box center [397, 223] width 795 height 447
click at [539, 377] on div "Thank you for taking the class Logout" at bounding box center [397, 223] width 795 height 447
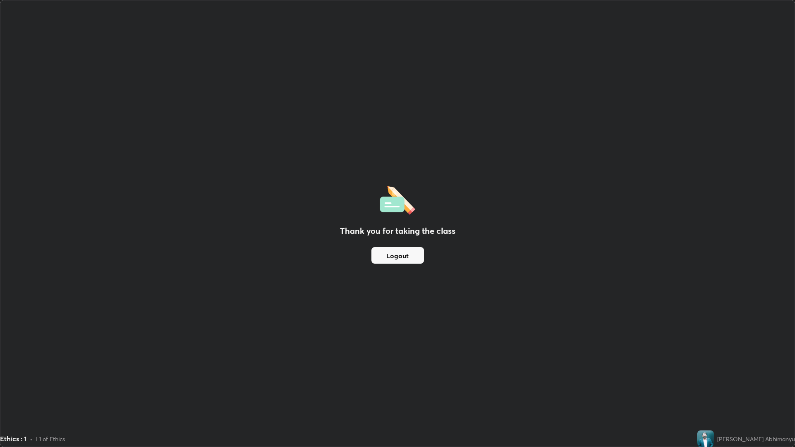
click at [461, 283] on div "Thank you for taking the class Logout" at bounding box center [397, 223] width 795 height 447
click at [409, 259] on button "Logout" at bounding box center [398, 255] width 53 height 17
click at [496, 312] on div "Thank you for taking the class Logout" at bounding box center [397, 223] width 795 height 447
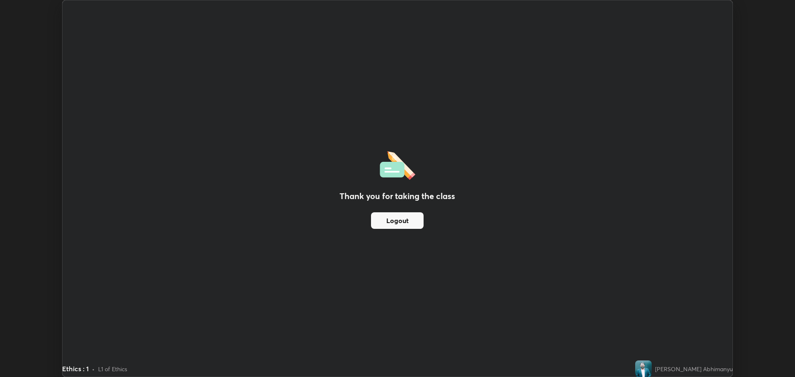
scroll to position [41051, 40633]
